Goal: Download file/media

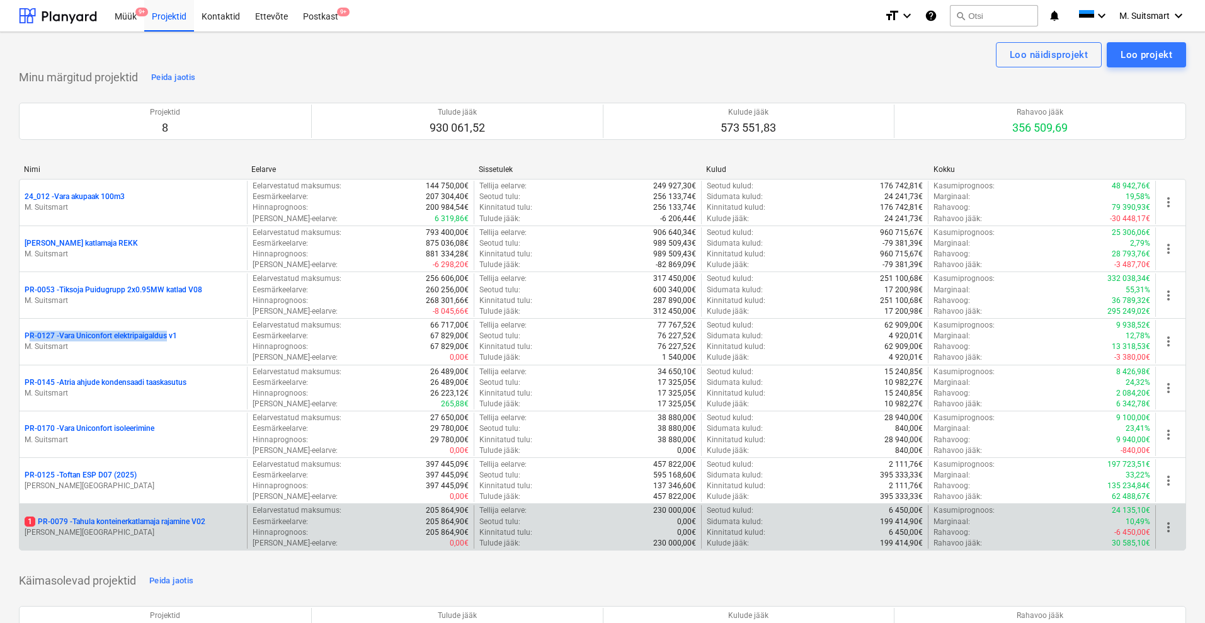
click at [91, 520] on p "1 PR-0079 - Tahula konteinerkatlamaja rajamine V02" at bounding box center [115, 522] width 181 height 11
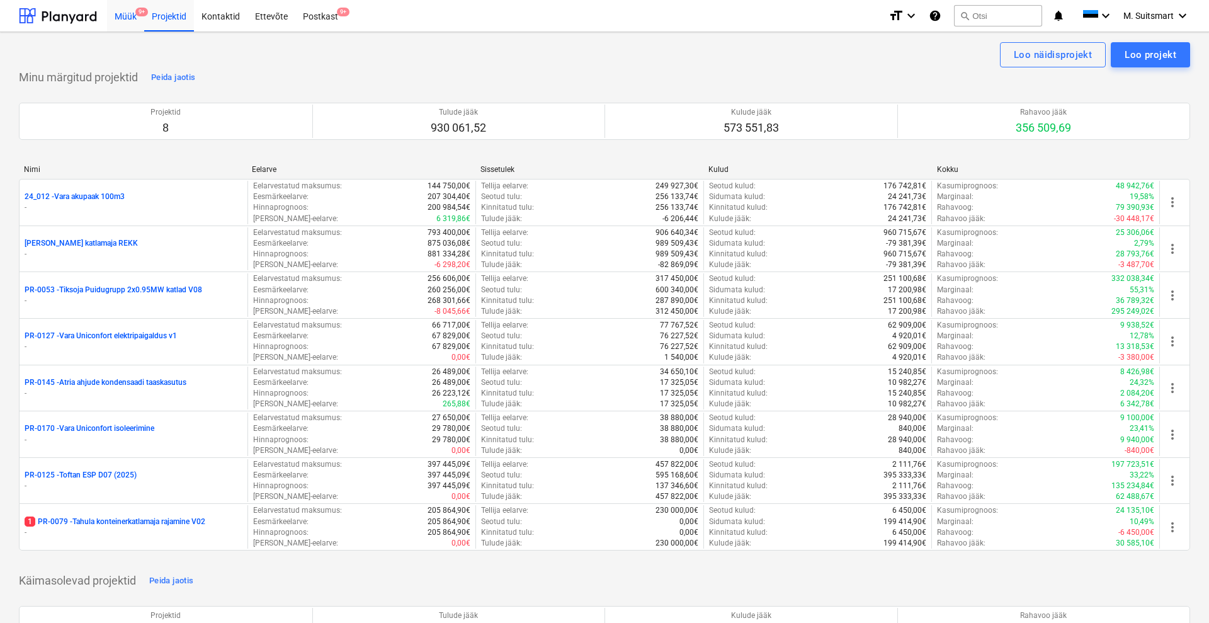
click at [124, 15] on div "Müük 9+" at bounding box center [125, 15] width 37 height 32
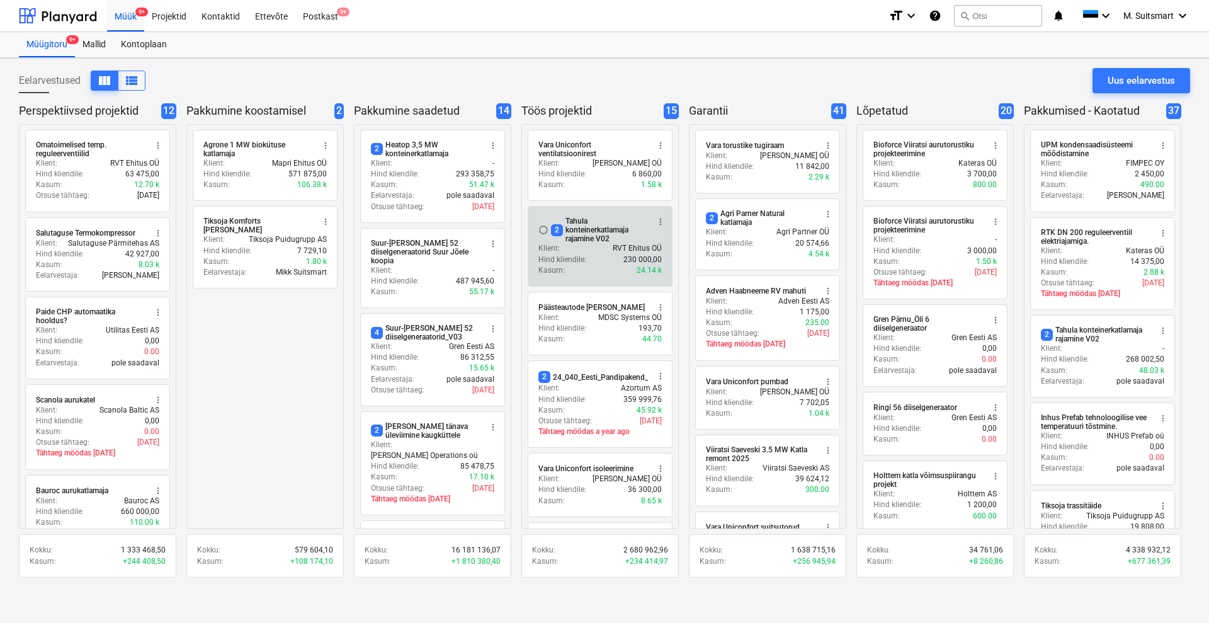
click at [585, 231] on div "2 Tahula konteinerkatlamaja rajamine V02" at bounding box center [599, 230] width 97 height 26
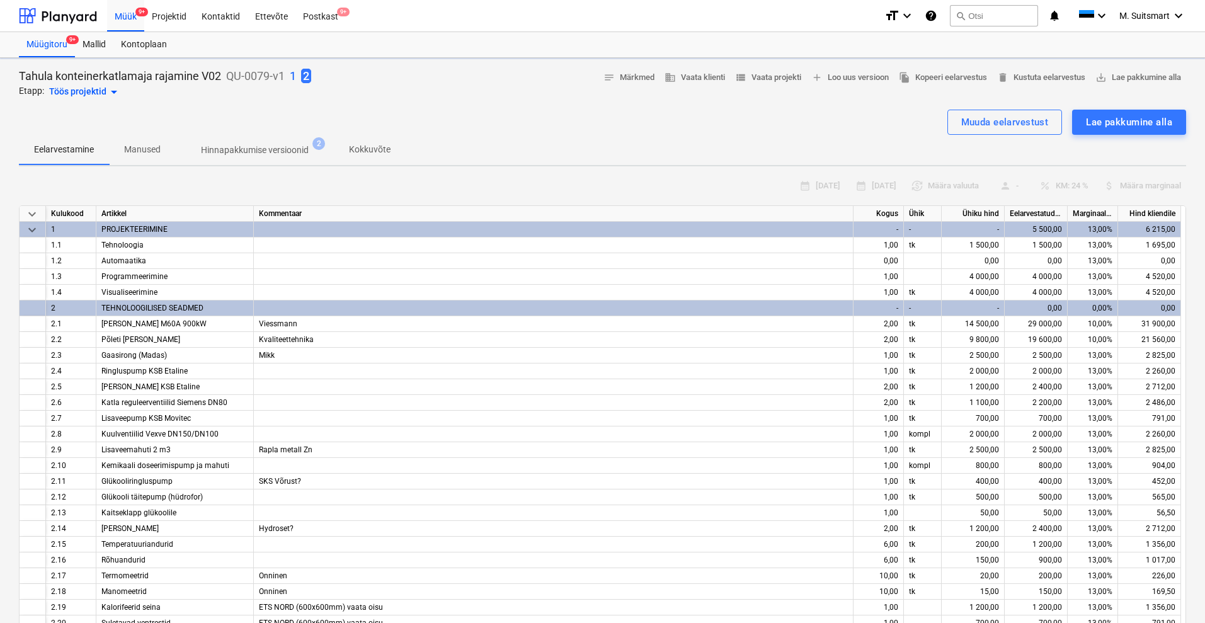
type textarea "x"
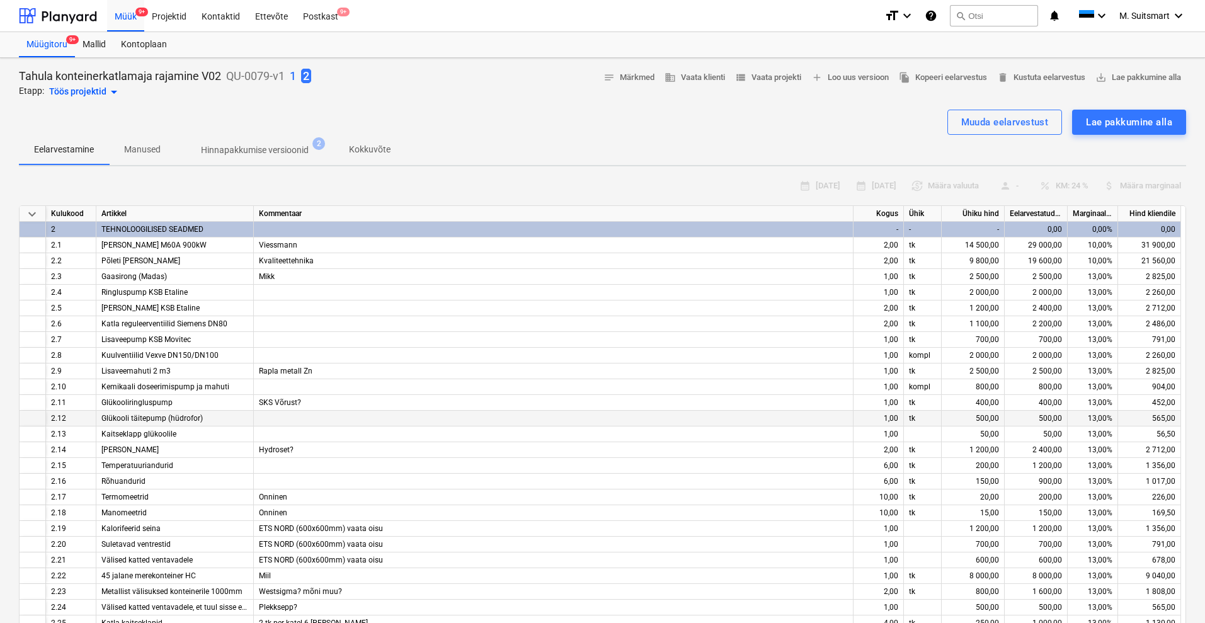
scroll to position [157, 0]
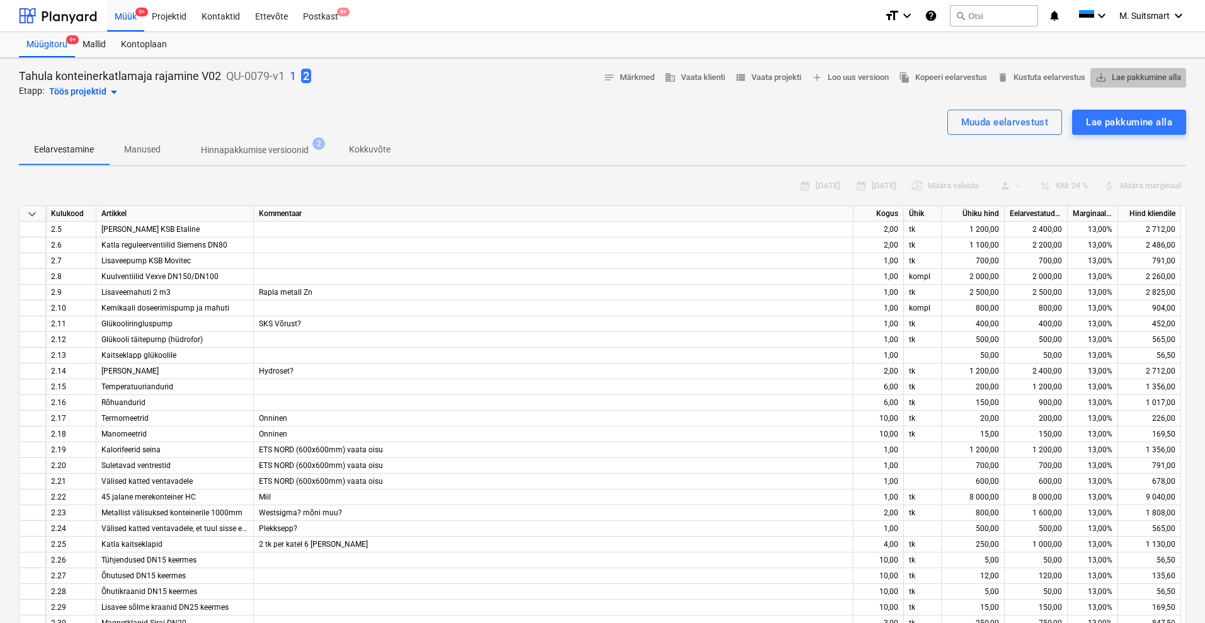
click at [1155, 77] on span "save_alt Lae pakkumine alla" at bounding box center [1138, 78] width 86 height 14
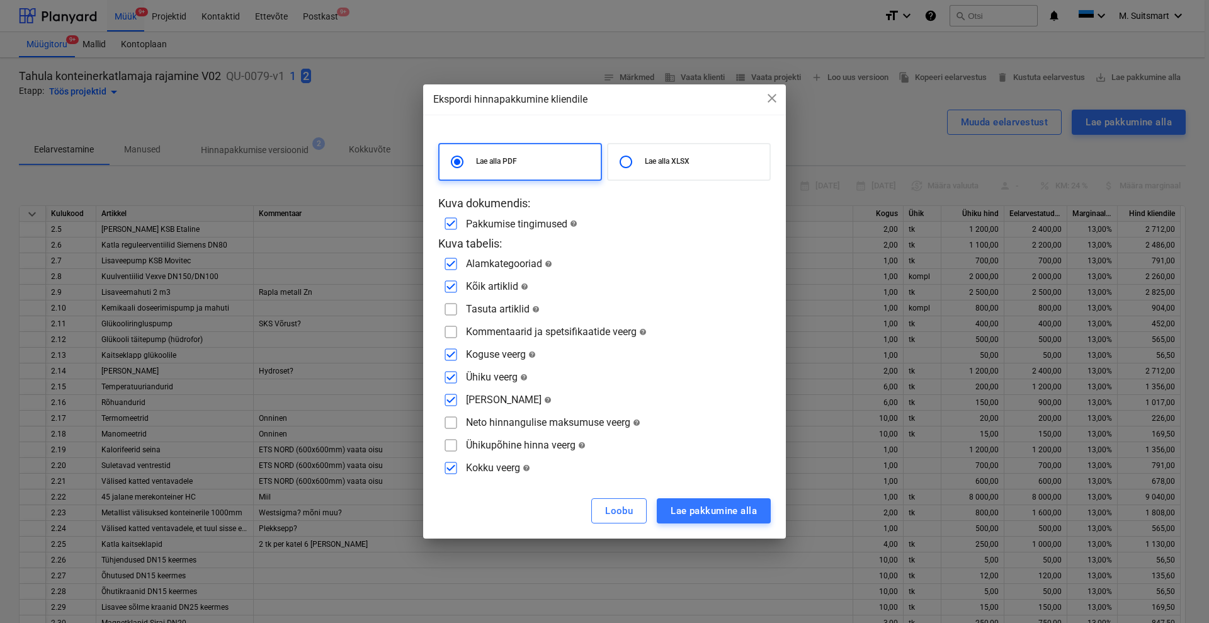
click at [670, 157] on p "Lae alla XLSX" at bounding box center [705, 161] width 120 height 11
radio input "false"
radio input "true"
checkbox input "false"
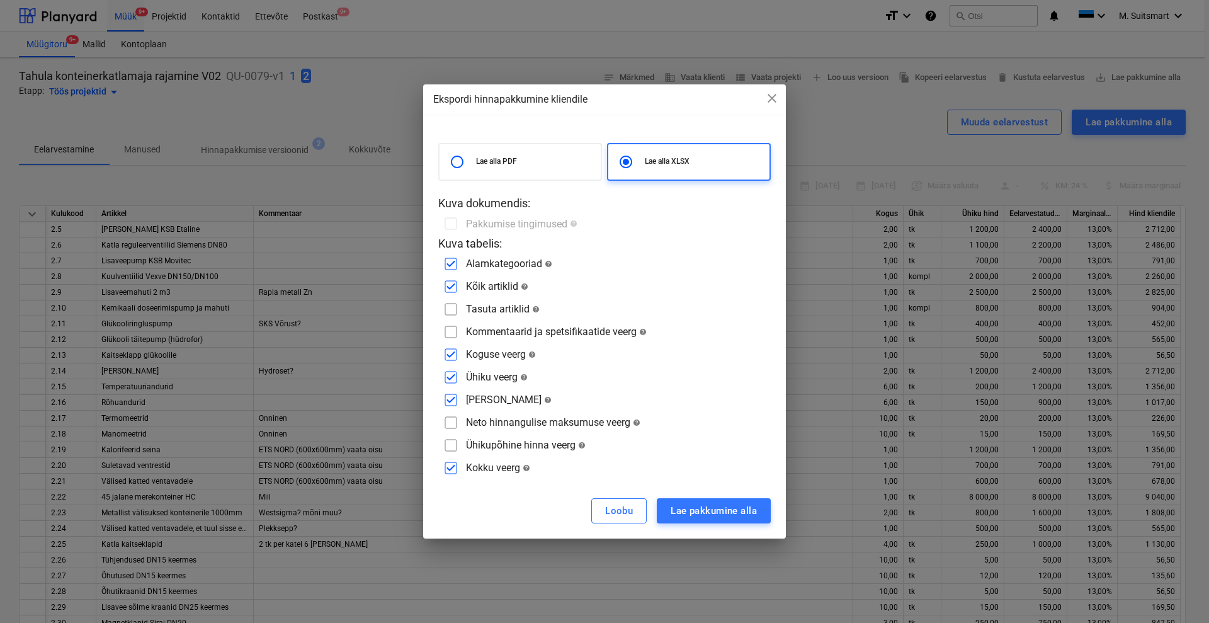
click at [452, 324] on input "checkbox" at bounding box center [451, 332] width 20 height 20
checkbox input "true"
click at [454, 311] on input "checkbox" at bounding box center [451, 309] width 20 height 20
checkbox input "true"
click at [677, 510] on div "Lae pakkumine alla" at bounding box center [714, 511] width 86 height 16
